Goal: Information Seeking & Learning: Check status

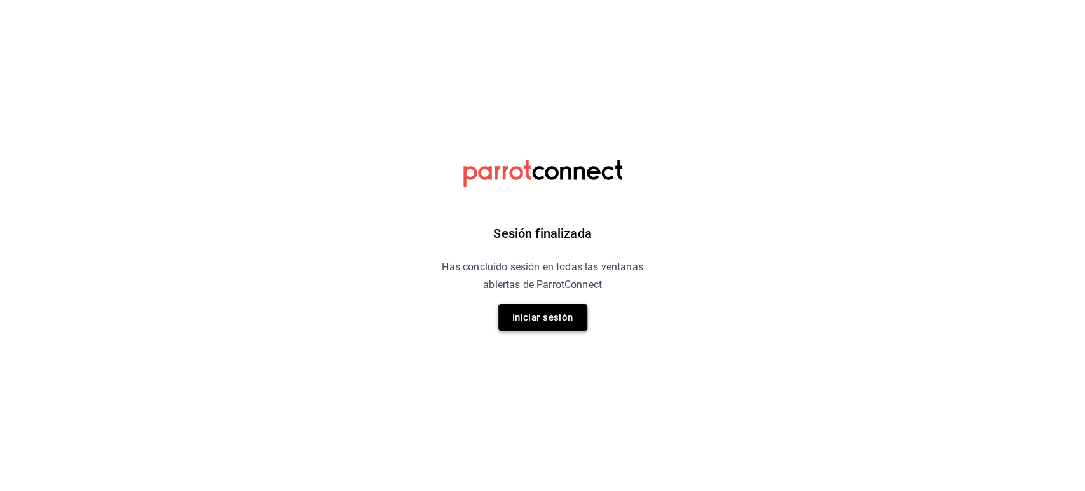
click at [547, 319] on button "Iniciar sesión" at bounding box center [542, 317] width 89 height 27
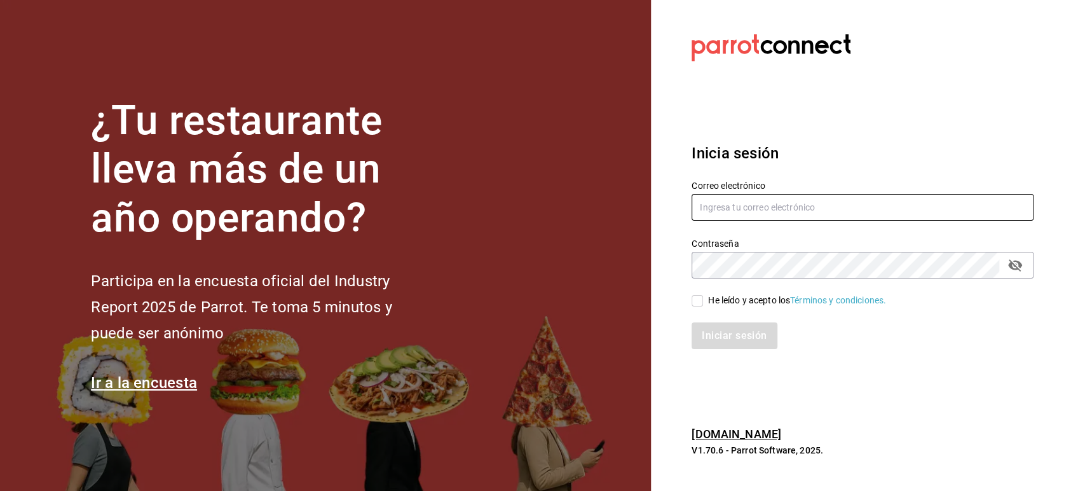
type input "[PERSON_NAME][EMAIL_ADDRESS][DOMAIN_NAME]"
click at [707, 291] on div "He leído y acepto los Términos y condiciones." at bounding box center [854, 292] width 357 height 29
click at [715, 324] on div "Iniciar sesión" at bounding box center [863, 335] width 342 height 27
click at [712, 304] on div "He leído y acepto los Términos y condiciones." at bounding box center [797, 300] width 178 height 13
click at [703, 304] on input "He leído y acepto los Términos y condiciones." at bounding box center [697, 300] width 11 height 11
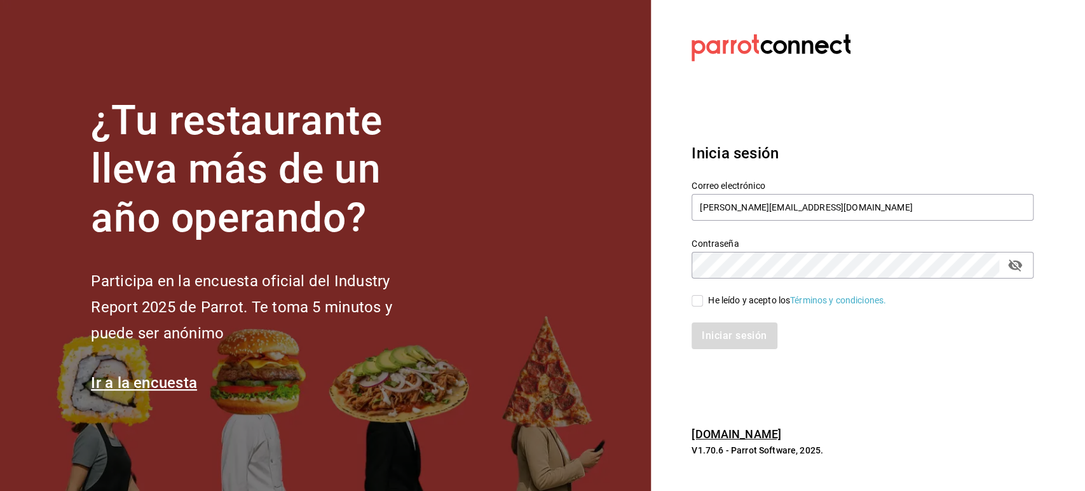
checkbox input "true"
click at [720, 331] on button "Iniciar sesión" at bounding box center [735, 335] width 86 height 27
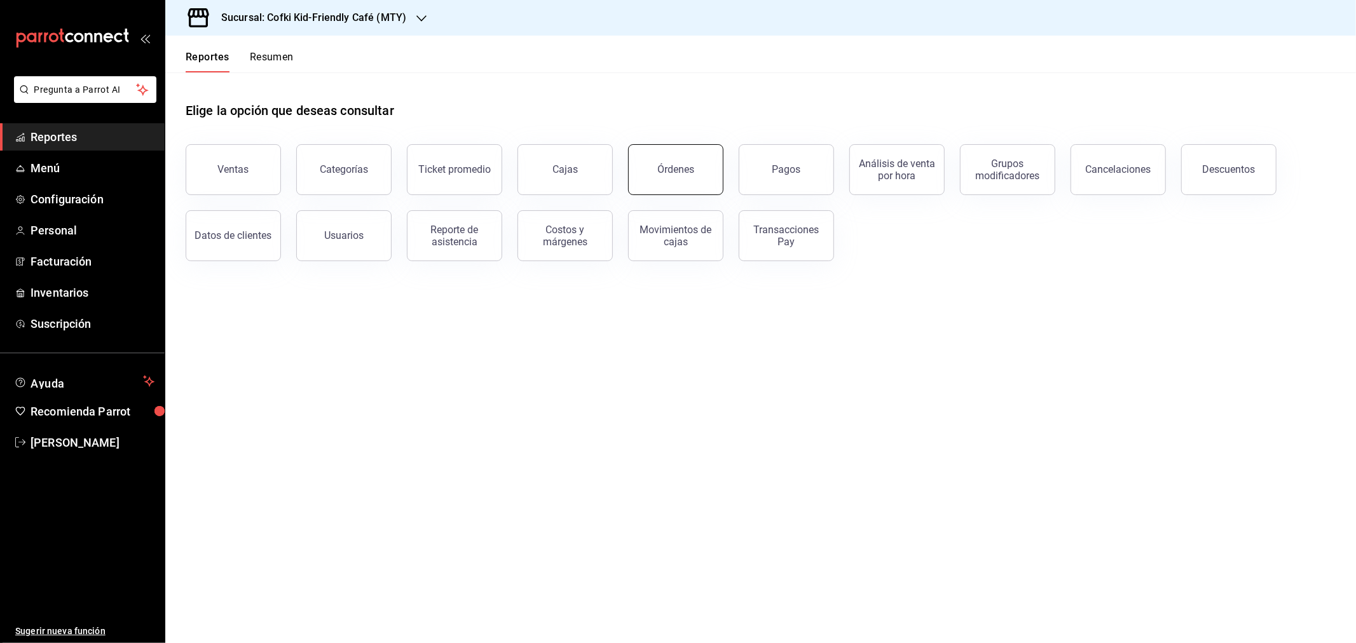
click at [679, 167] on div "Órdenes" at bounding box center [675, 169] width 37 height 12
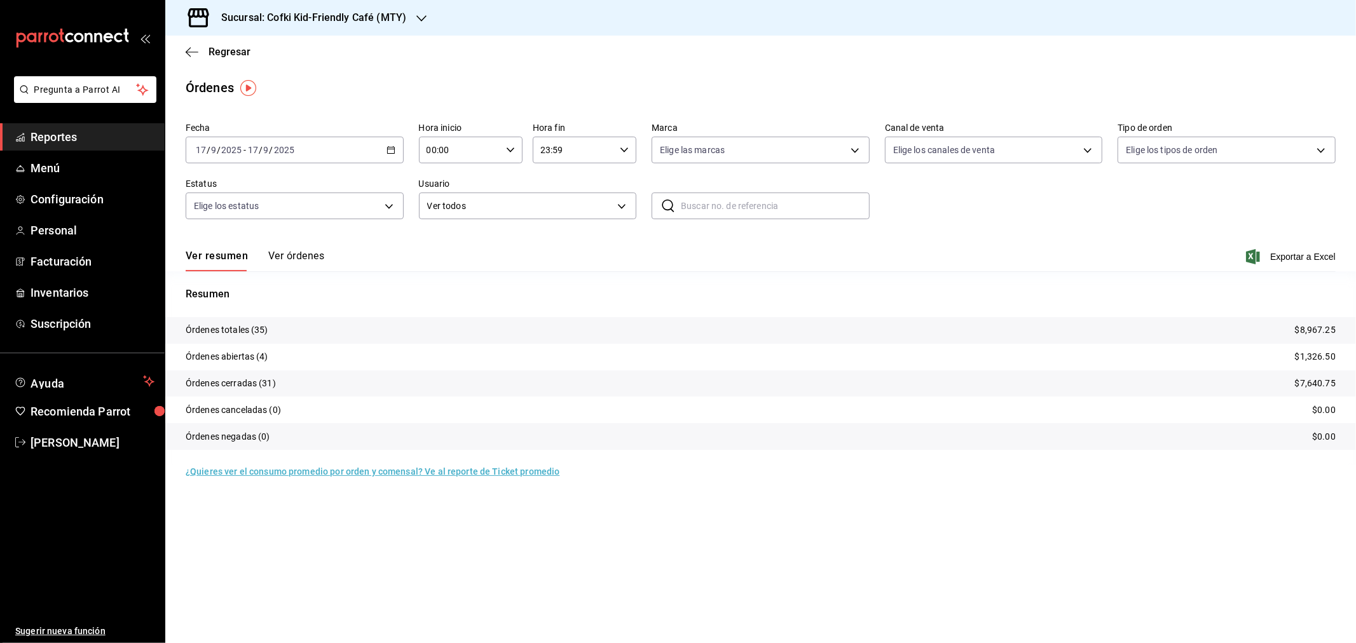
click at [278, 256] on button "Ver órdenes" at bounding box center [296, 261] width 56 height 22
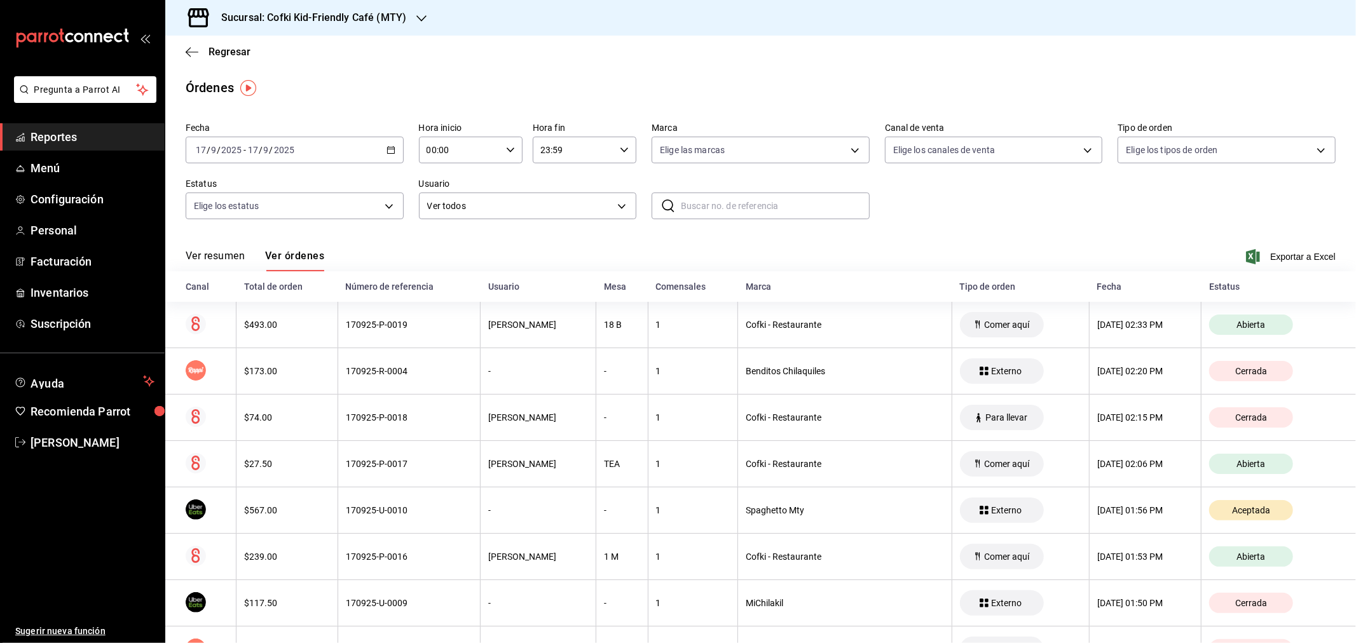
click at [366, 11] on h3 "Sucursal: Cofki Kid-Friendly Café (MTY)" at bounding box center [308, 17] width 195 height 15
click at [291, 79] on div "Cofki Cafe ([GEOGRAPHIC_DATA])" at bounding box center [260, 83] width 170 height 13
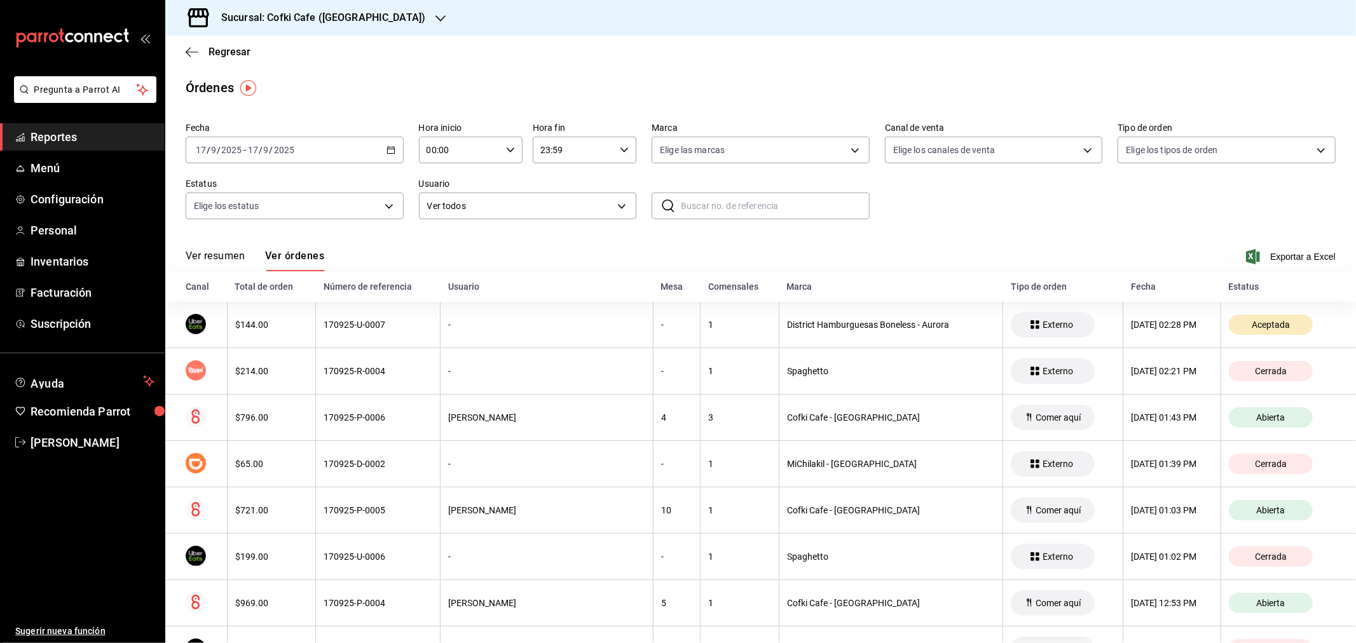
click at [219, 249] on div "Ver resumen Ver órdenes Exportar a Excel" at bounding box center [761, 253] width 1150 height 37
click at [219, 255] on button "Ver resumen" at bounding box center [215, 261] width 59 height 22
